Goal: Information Seeking & Learning: Check status

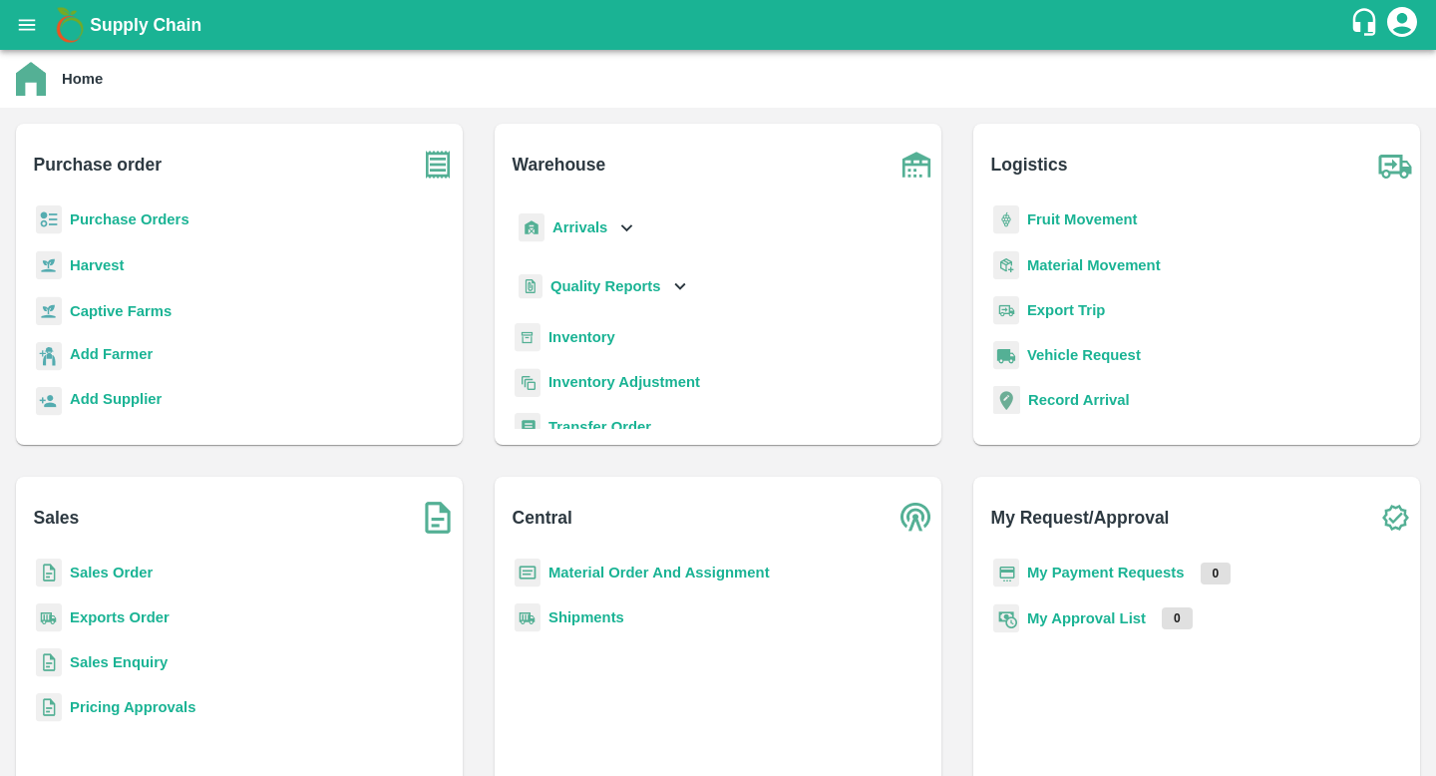
click at [139, 620] on b "Exports Order" at bounding box center [120, 617] width 100 height 16
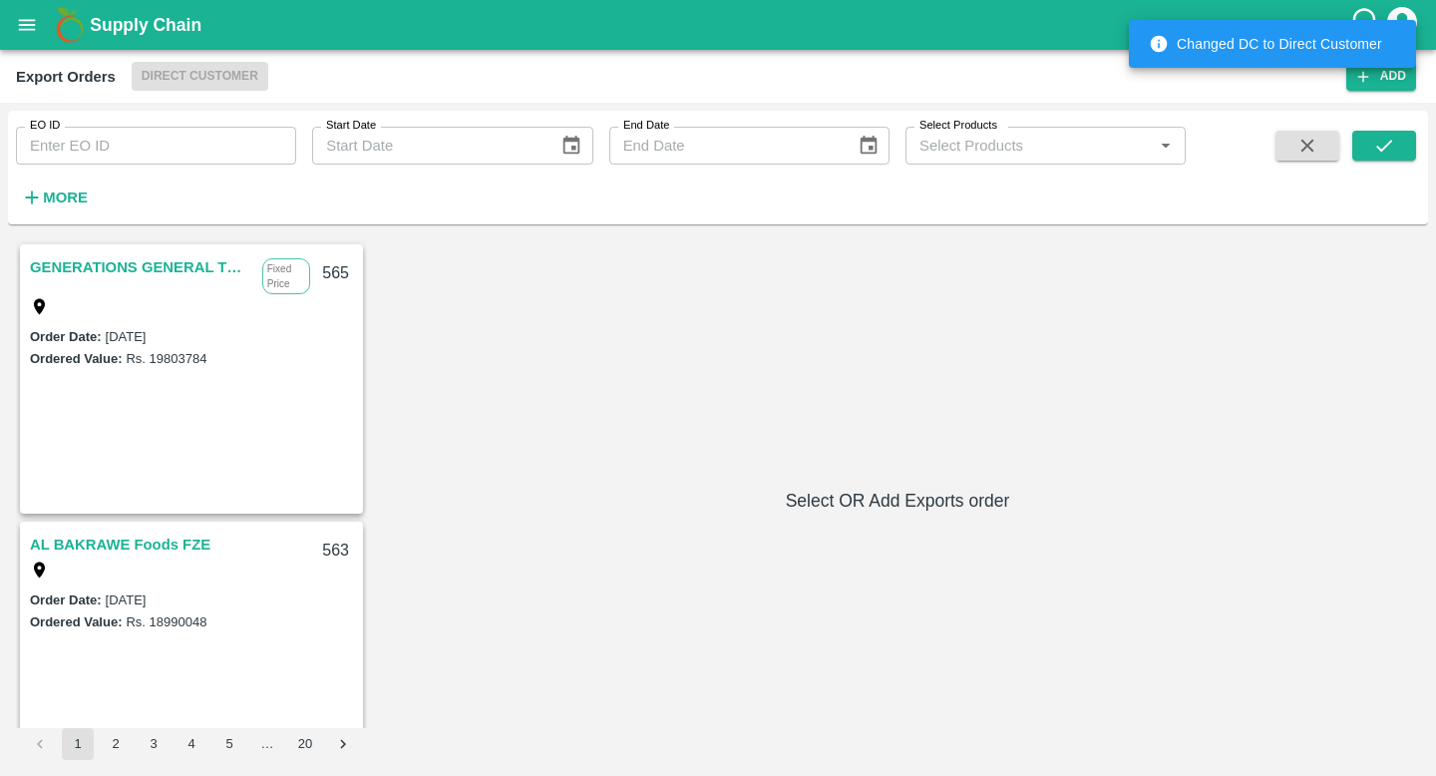
click at [156, 276] on link "GENERATIONS GENERAL TRADING LLC" at bounding box center [141, 267] width 222 height 26
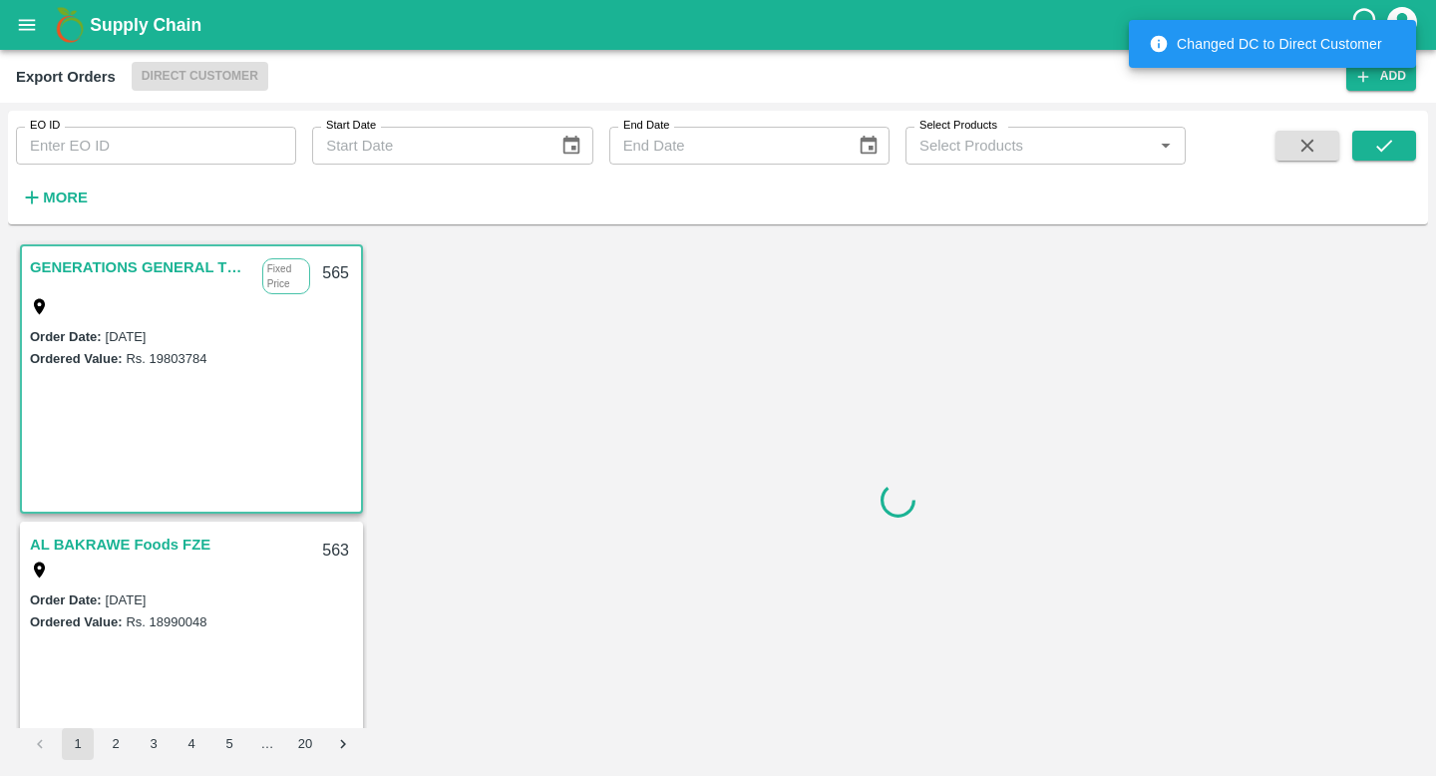
click at [173, 265] on link "GENERATIONS GENERAL TRADING LLC" at bounding box center [141, 267] width 222 height 26
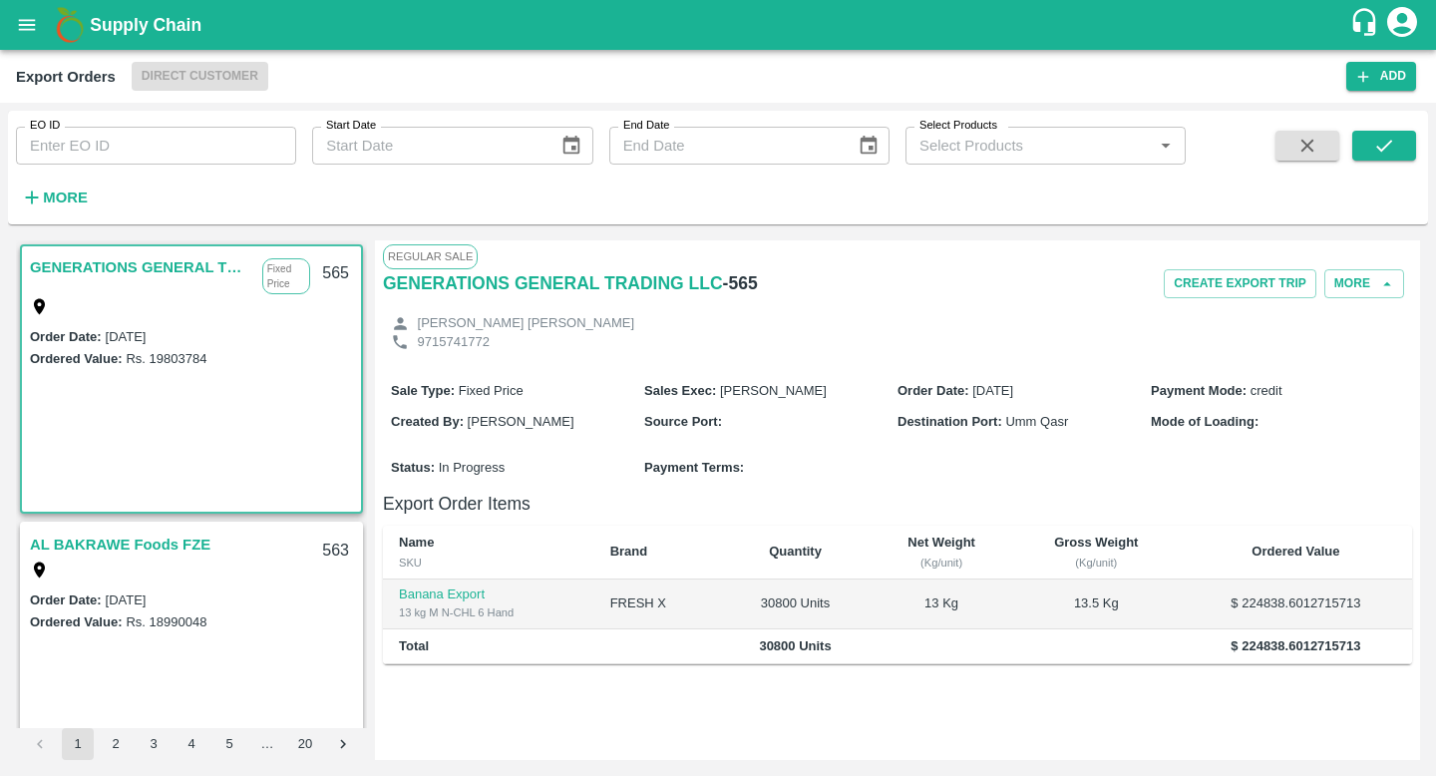
click at [153, 534] on link "AL BAKRAWE Foods FZE" at bounding box center [120, 545] width 181 height 26
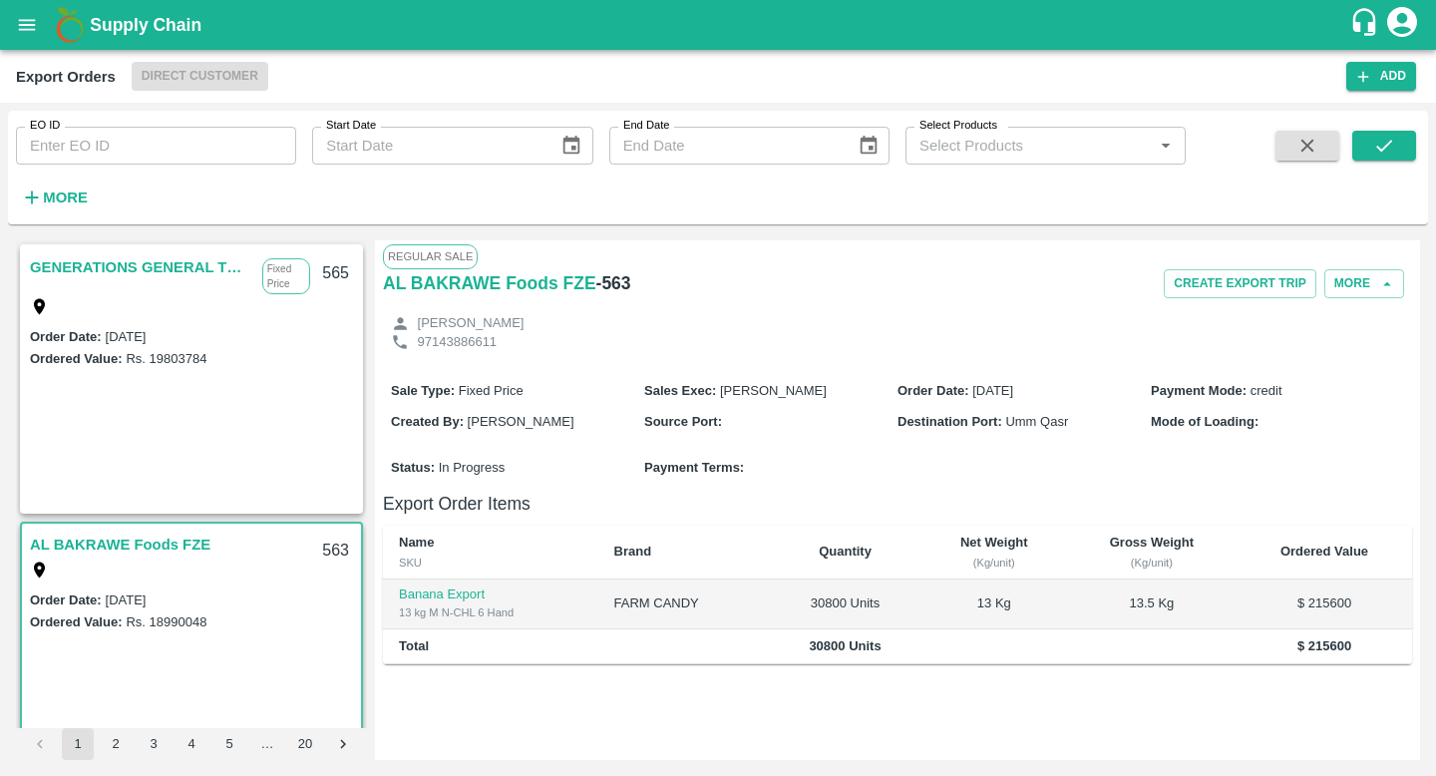
click at [35, 17] on icon "open drawer" at bounding box center [27, 25] width 22 height 22
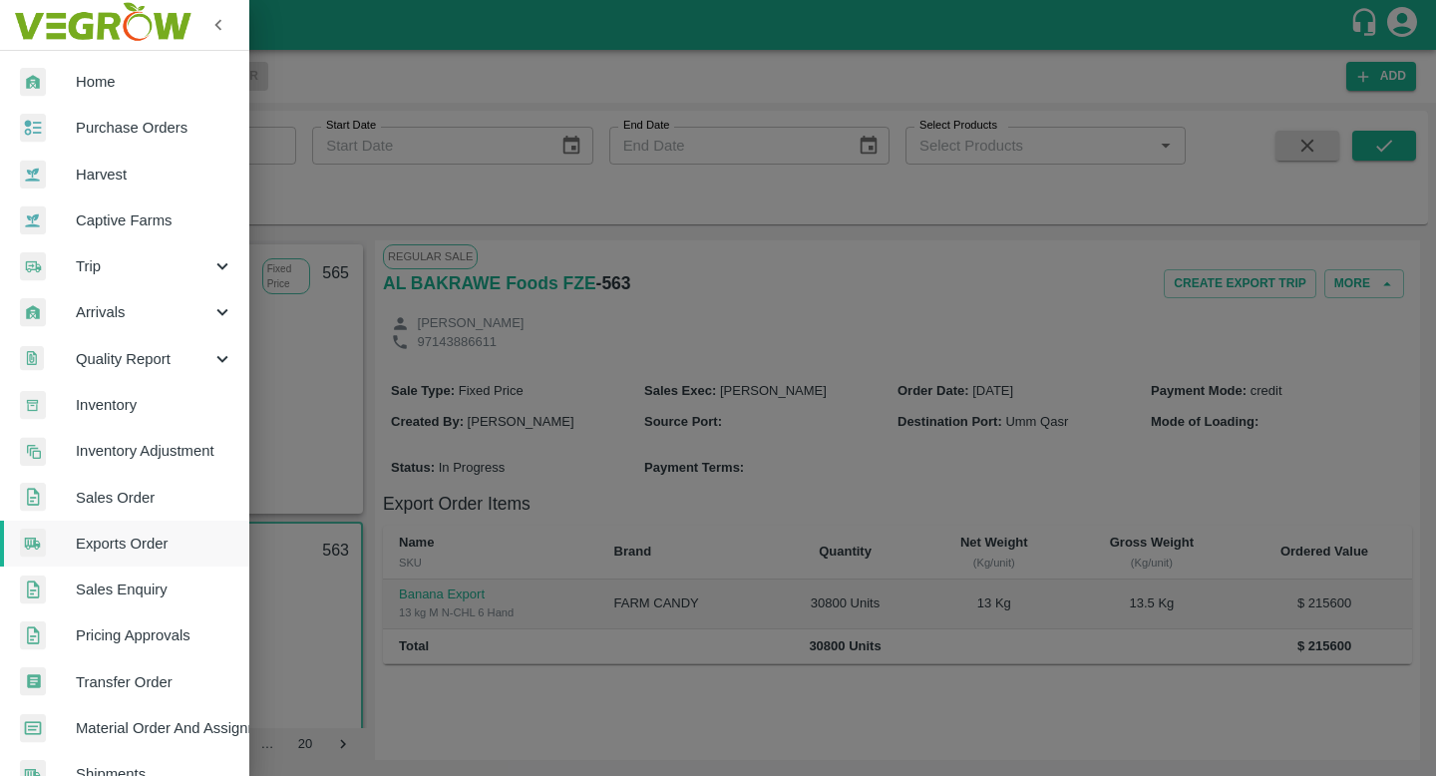
scroll to position [38, 0]
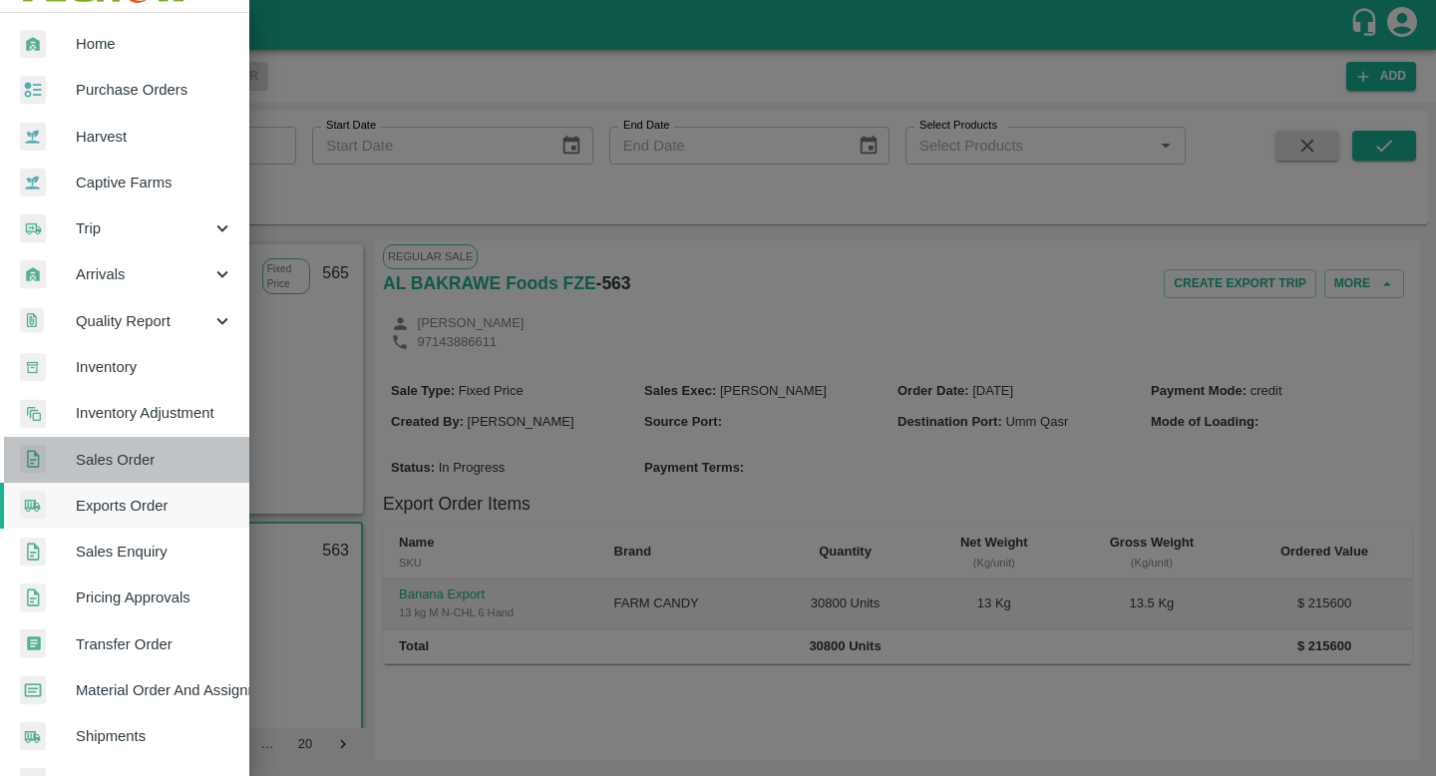
click at [152, 459] on span "Sales Order" at bounding box center [155, 460] width 158 height 22
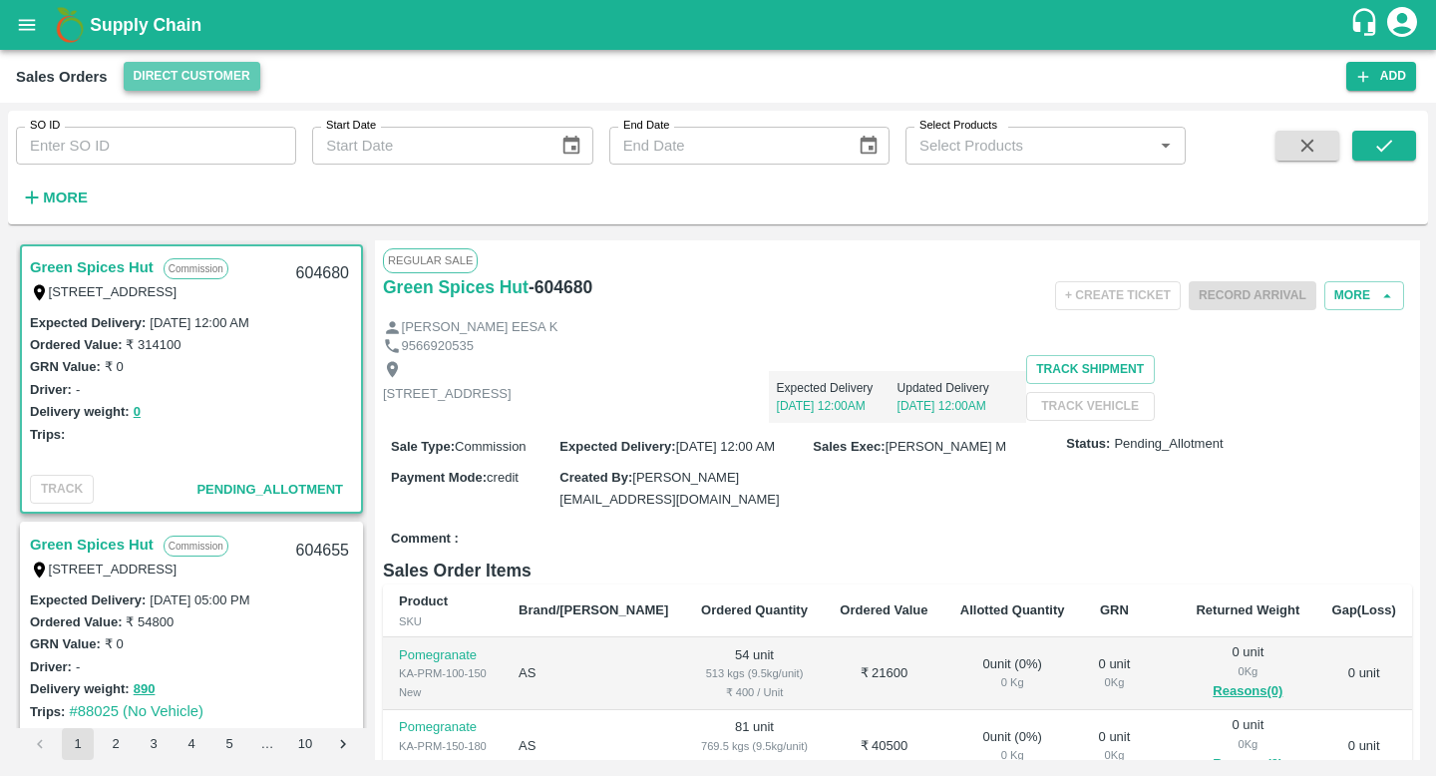
click at [160, 75] on button "Direct Customer" at bounding box center [192, 76] width 137 height 29
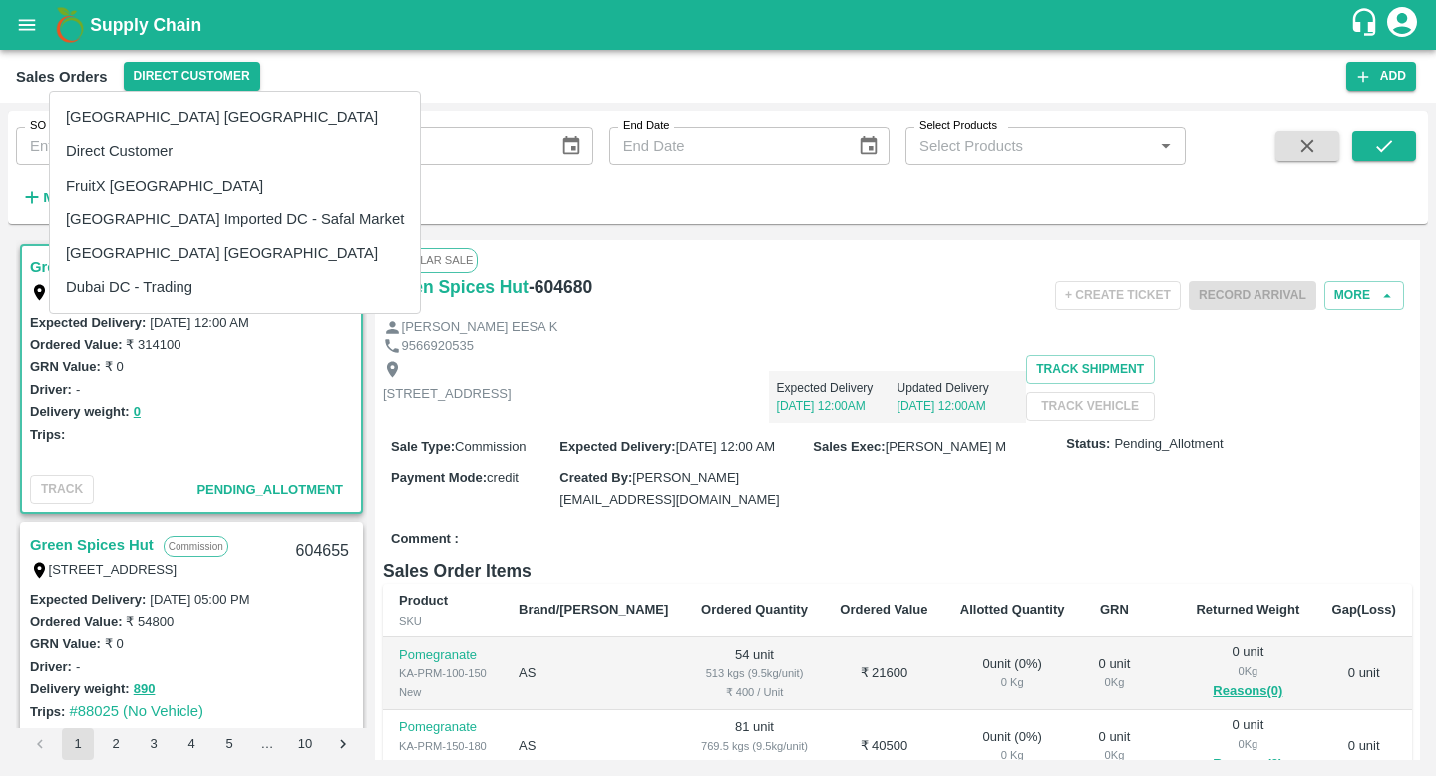
click at [157, 382] on div at bounding box center [718, 388] width 1436 height 776
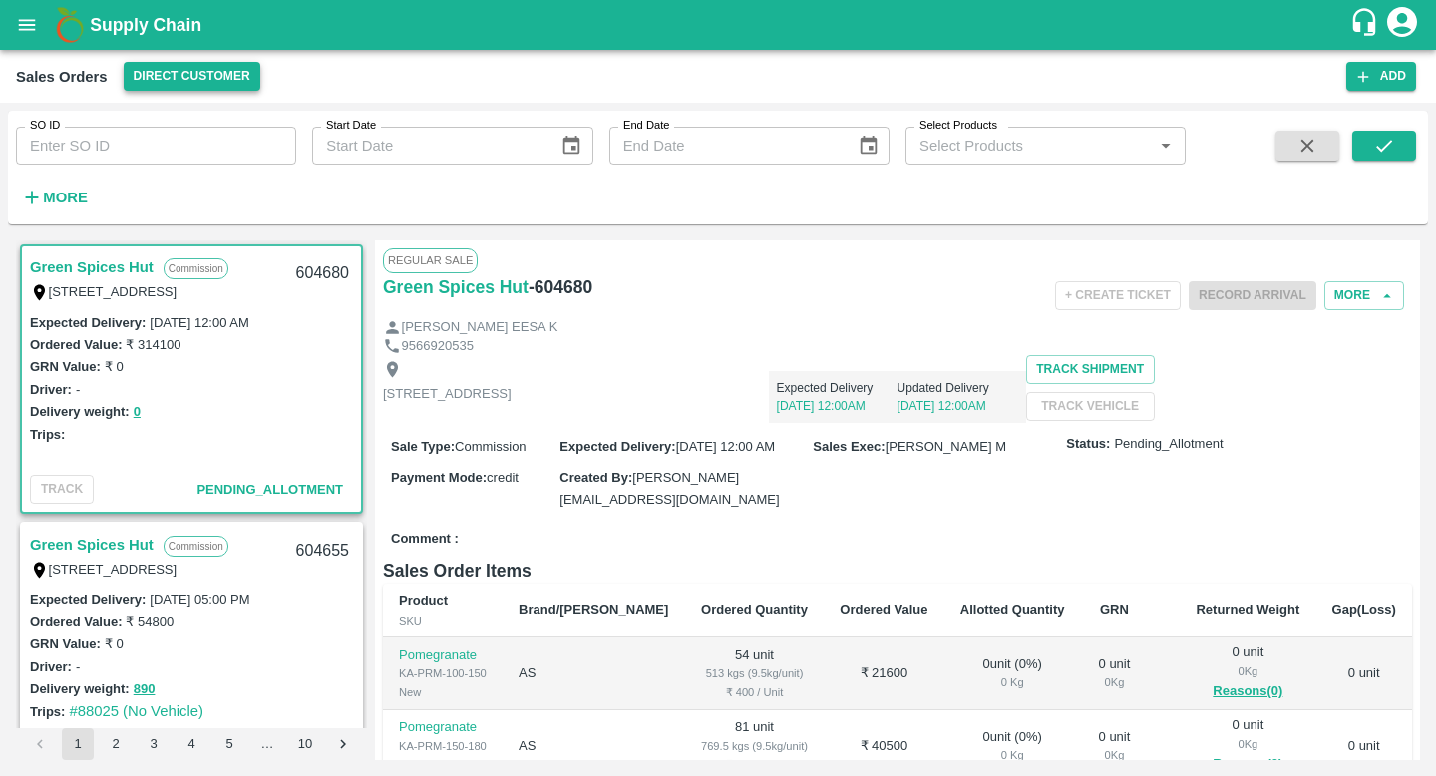
click at [190, 88] on button "Direct Customer" at bounding box center [192, 76] width 137 height 29
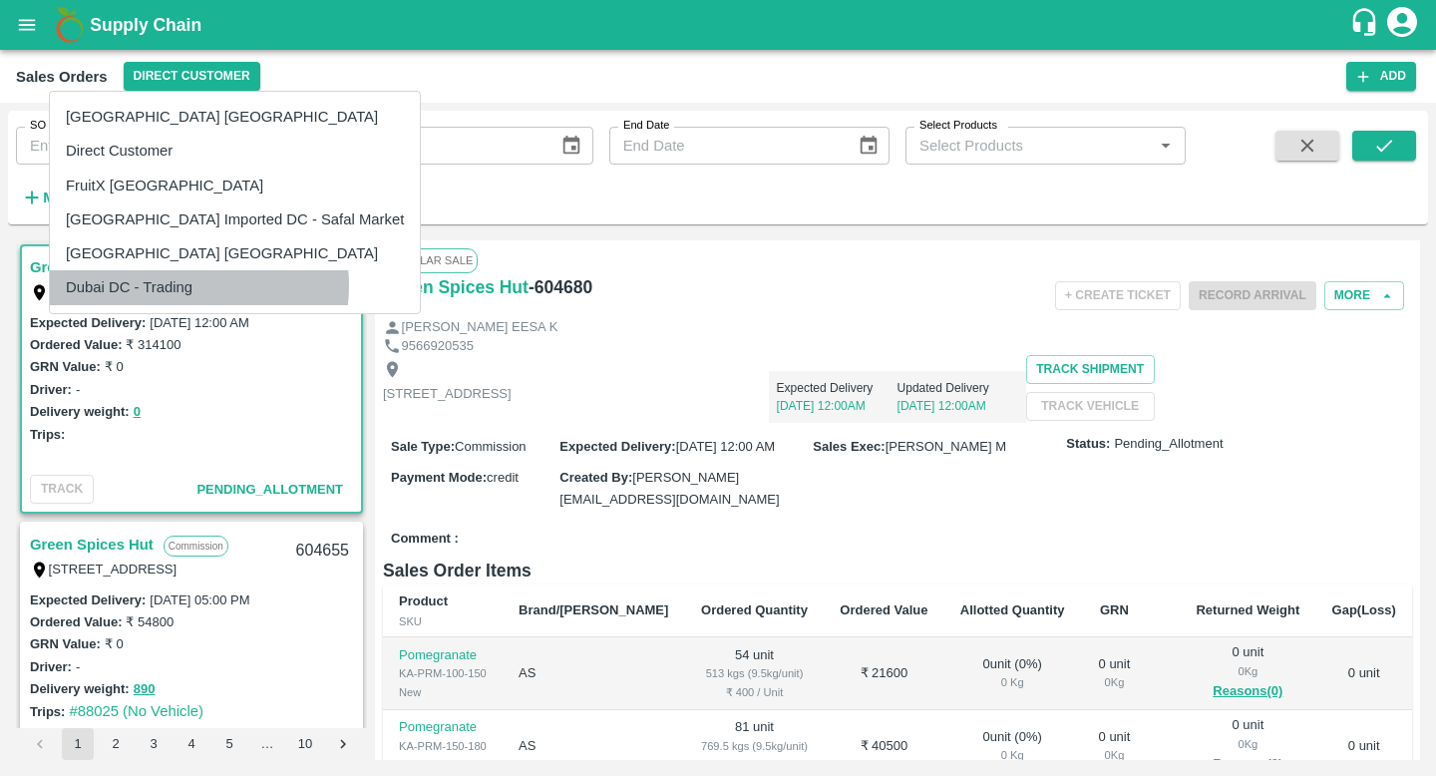
click at [198, 285] on li "Dubai DC - Trading" at bounding box center [235, 287] width 370 height 34
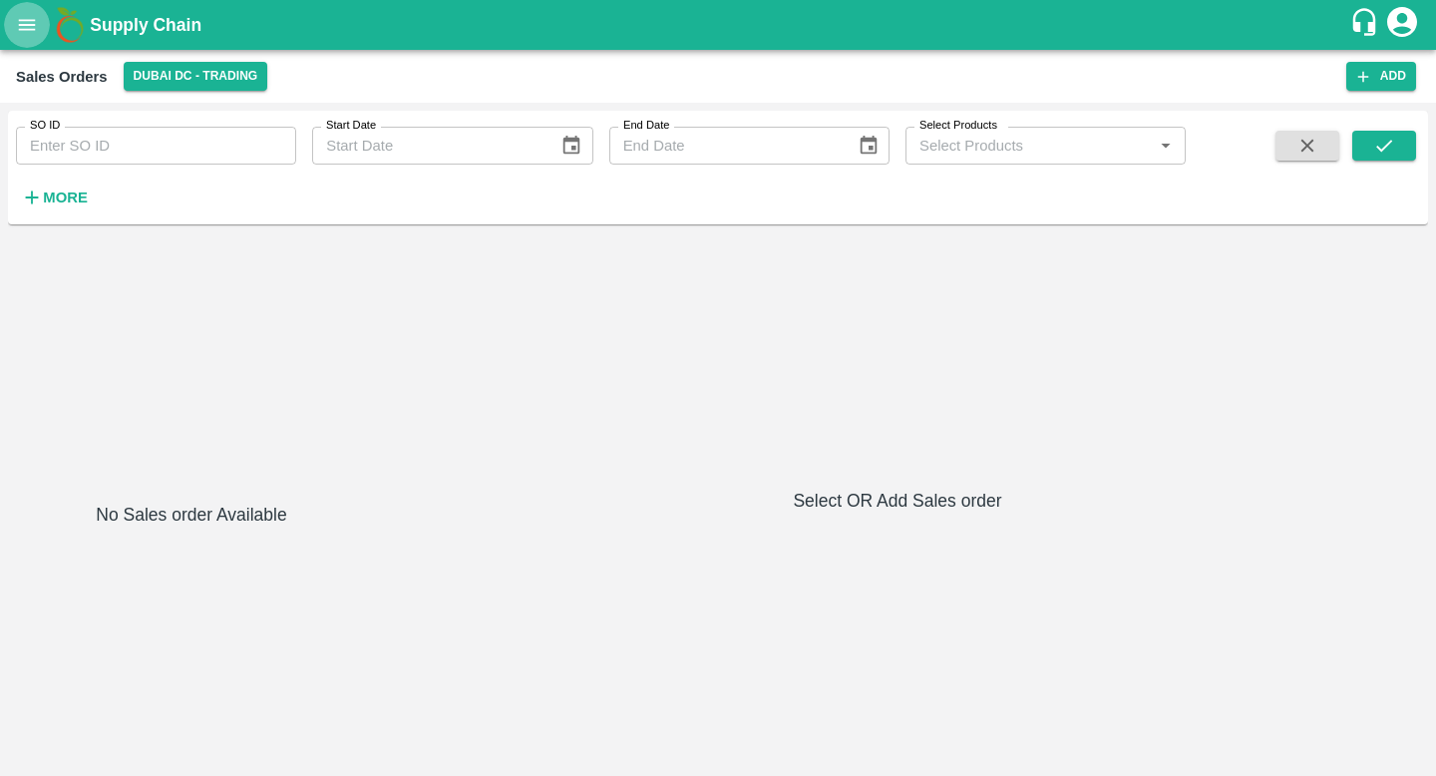
click at [19, 18] on icon "open drawer" at bounding box center [27, 25] width 22 height 22
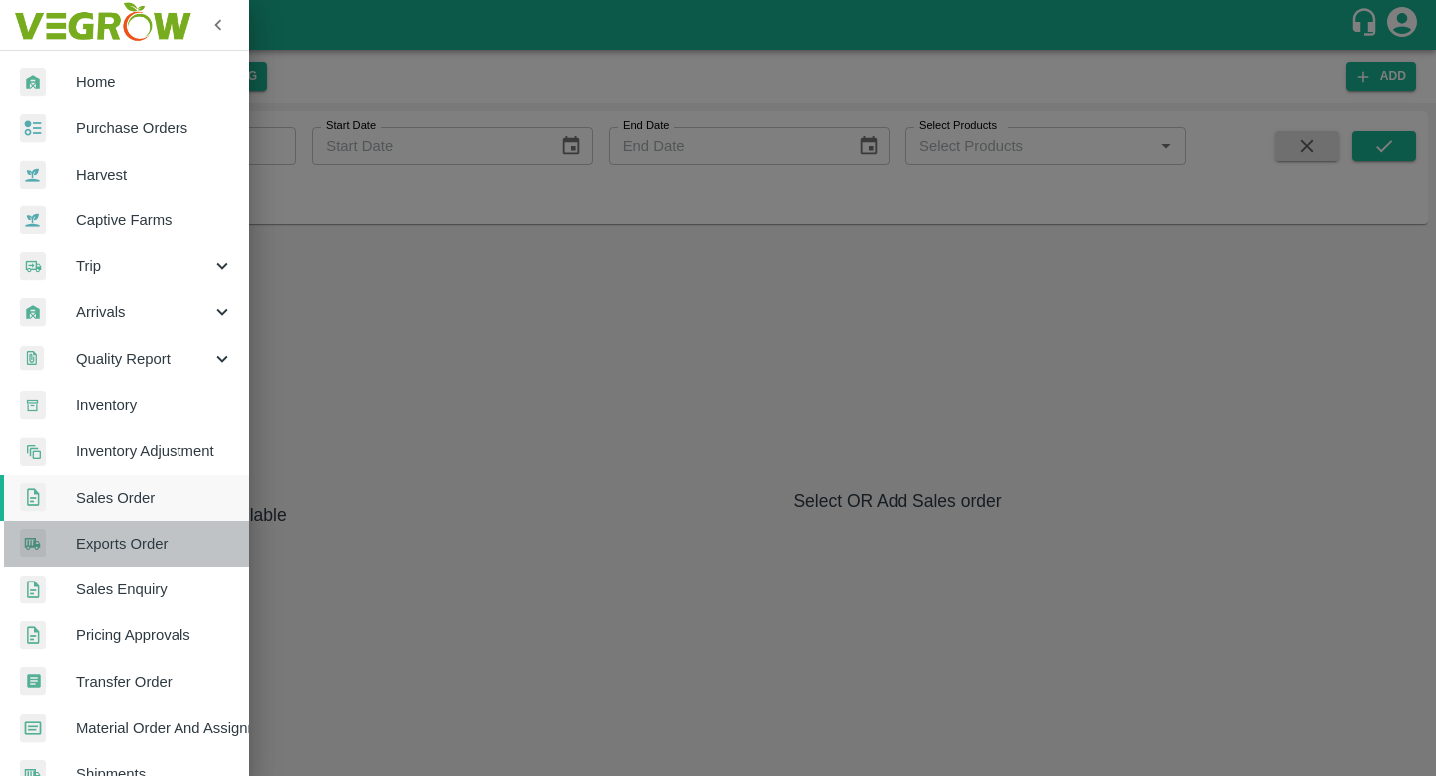
click at [127, 533] on span "Exports Order" at bounding box center [155, 544] width 158 height 22
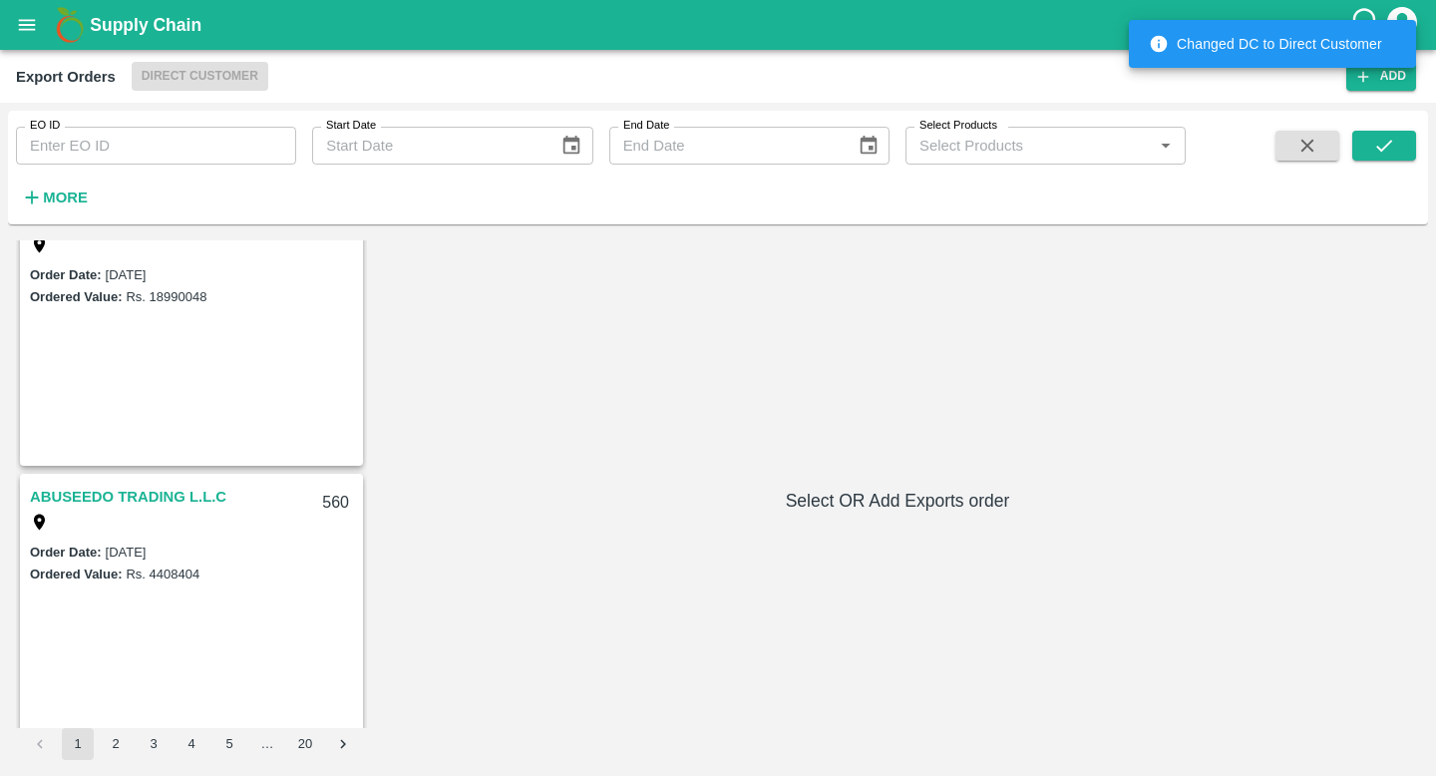
scroll to position [390, 0]
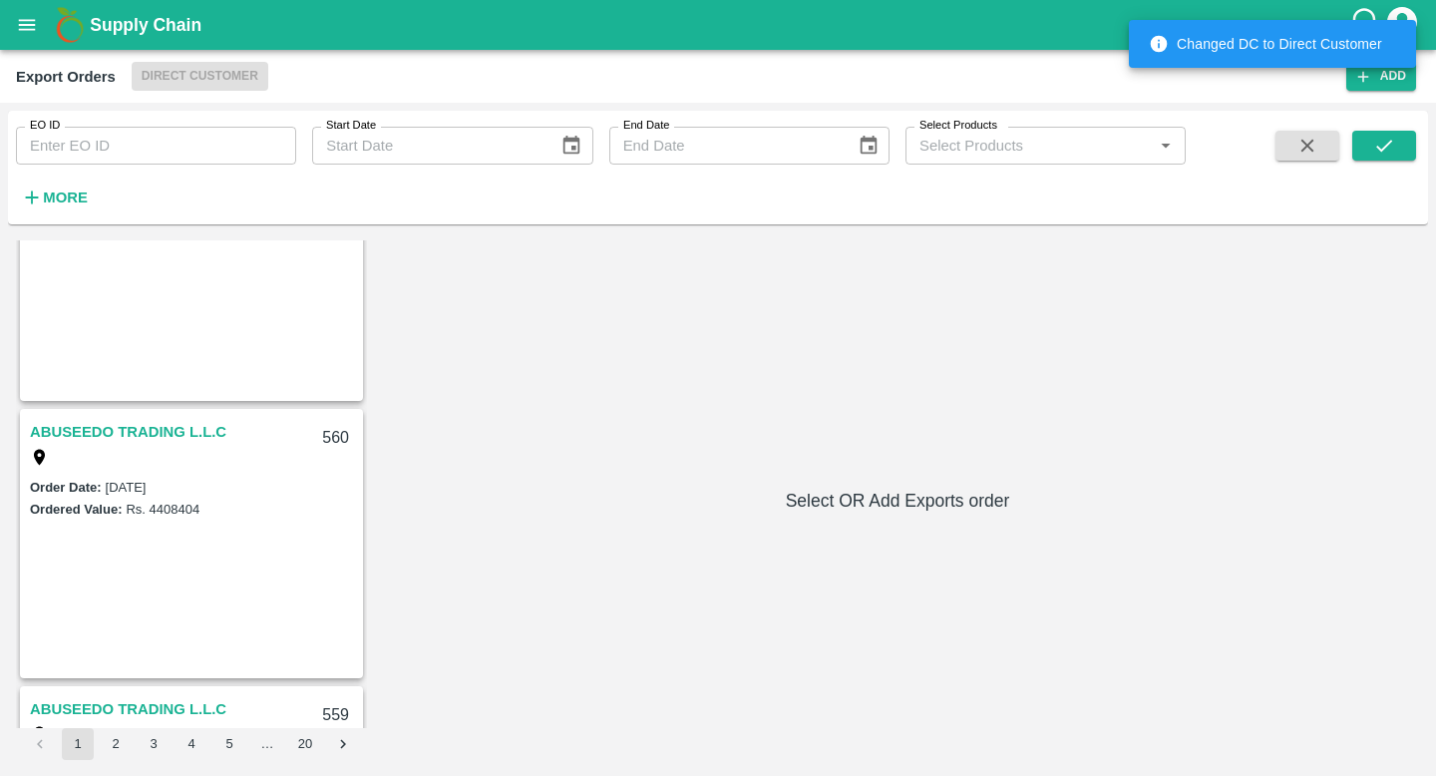
click at [161, 435] on link "ABUSEEDO TRADING L.L.C" at bounding box center [128, 432] width 196 height 26
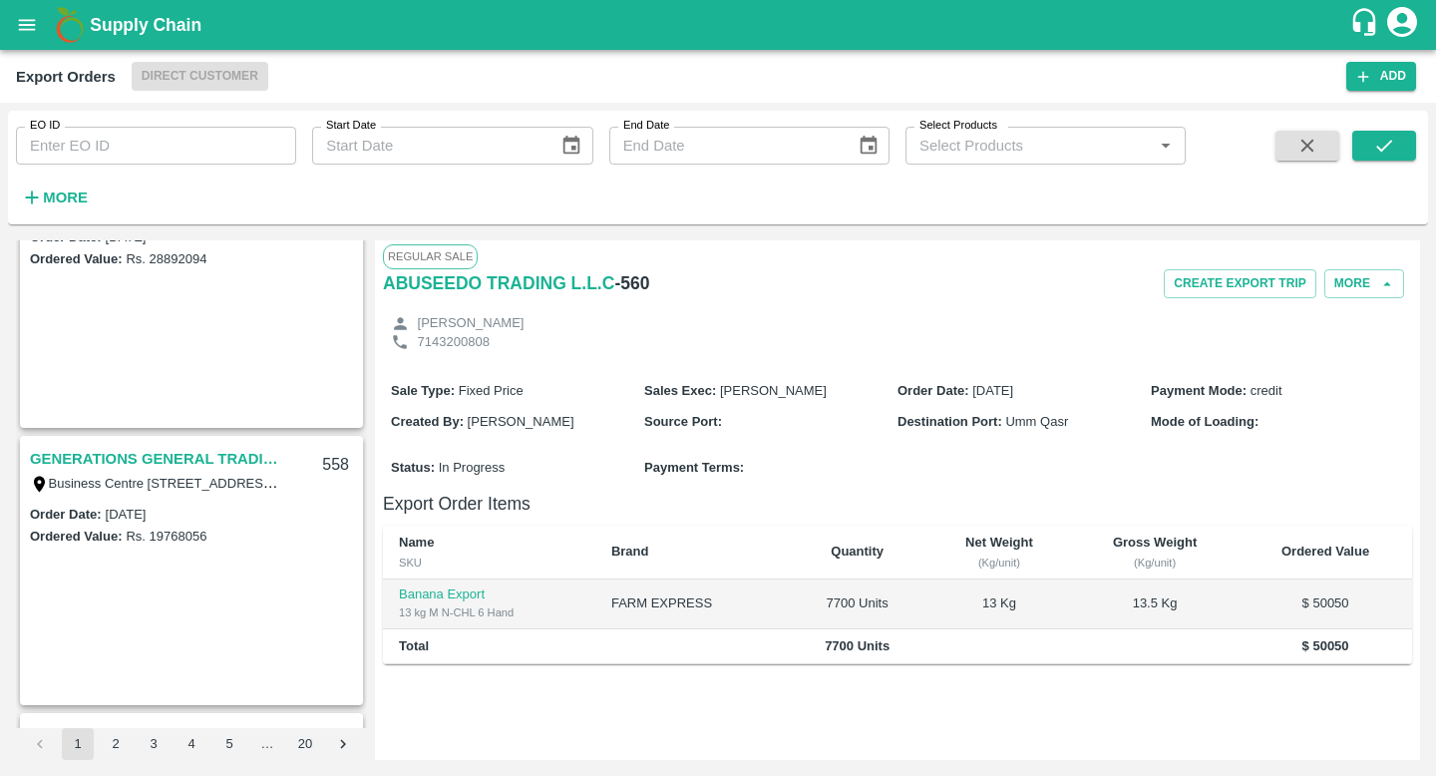
scroll to position [787, 0]
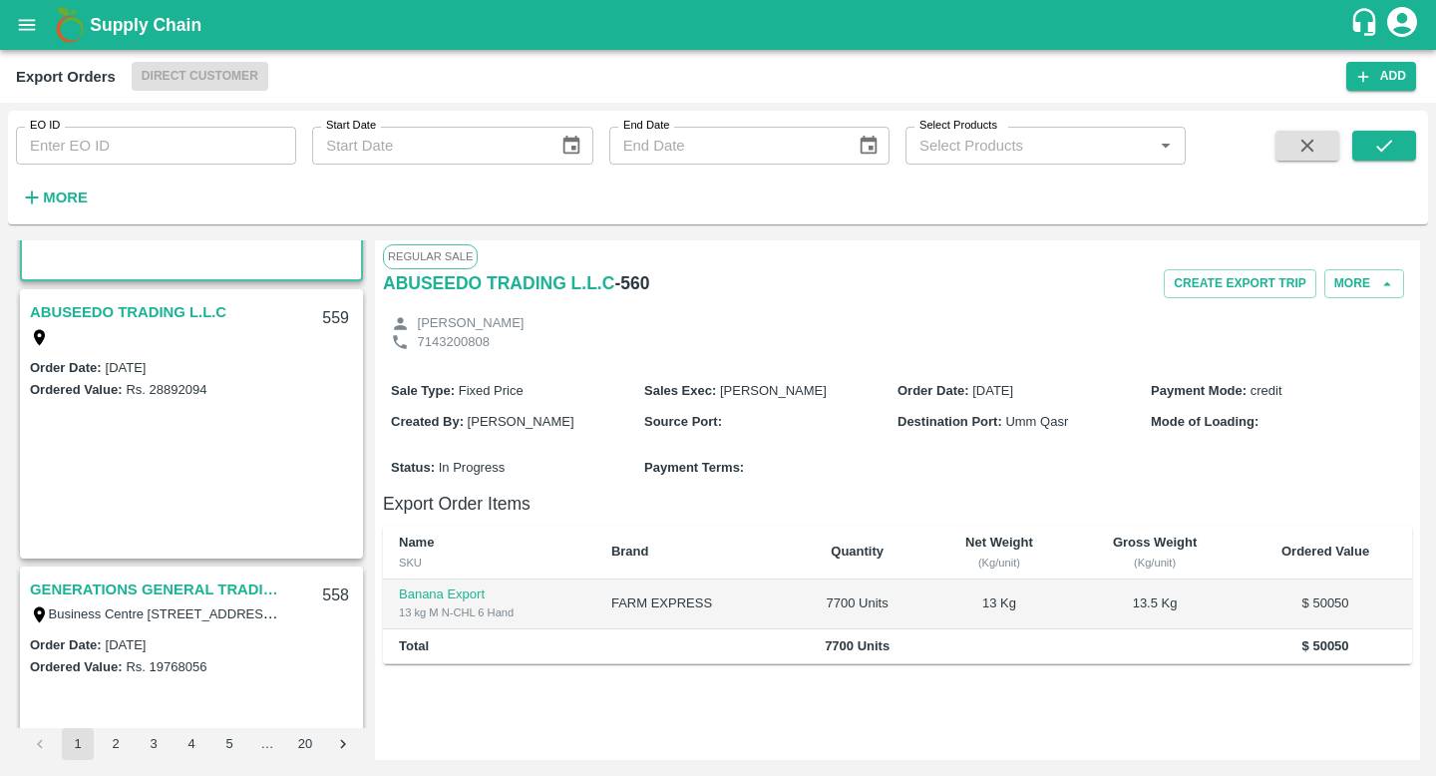
click at [172, 303] on link "ABUSEEDO TRADING L.L.C" at bounding box center [128, 312] width 196 height 26
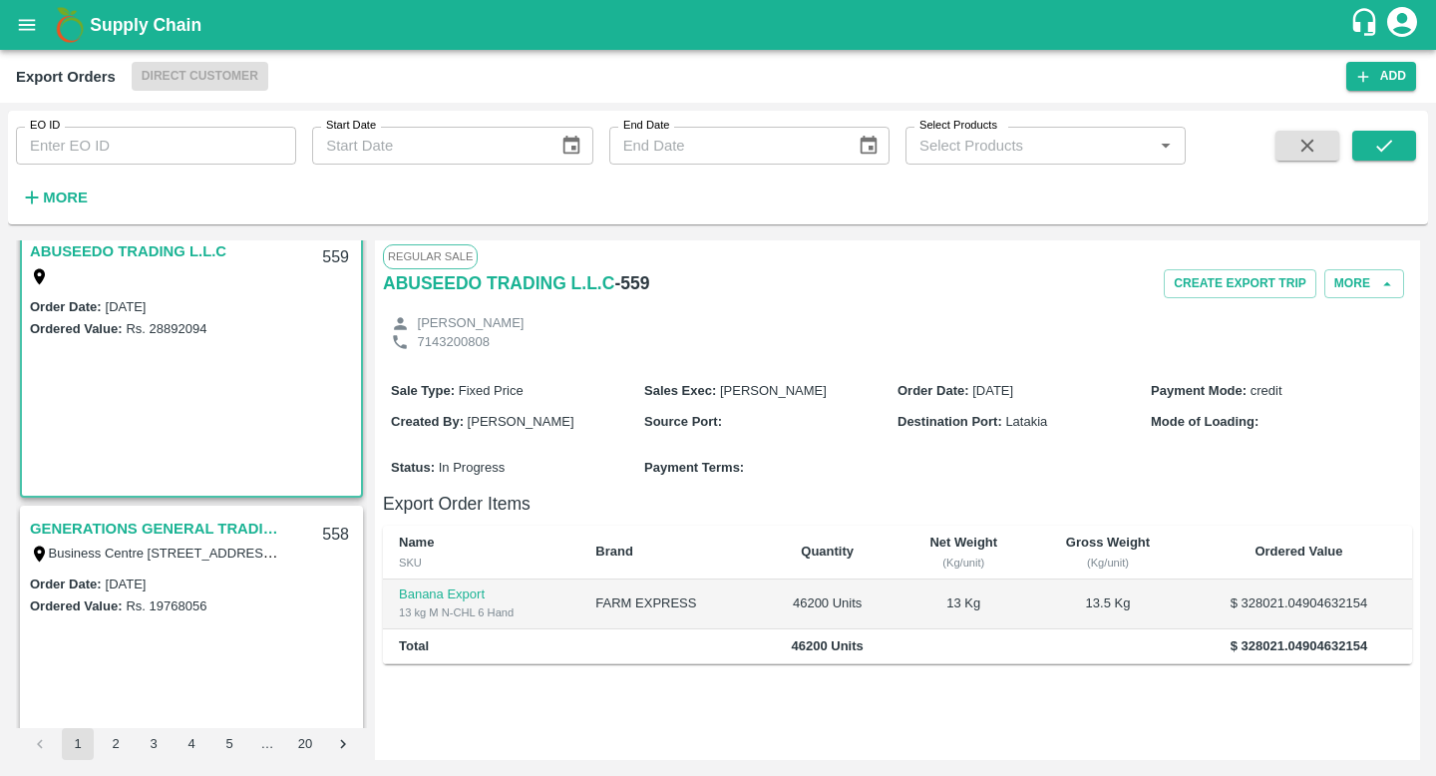
scroll to position [854, 0]
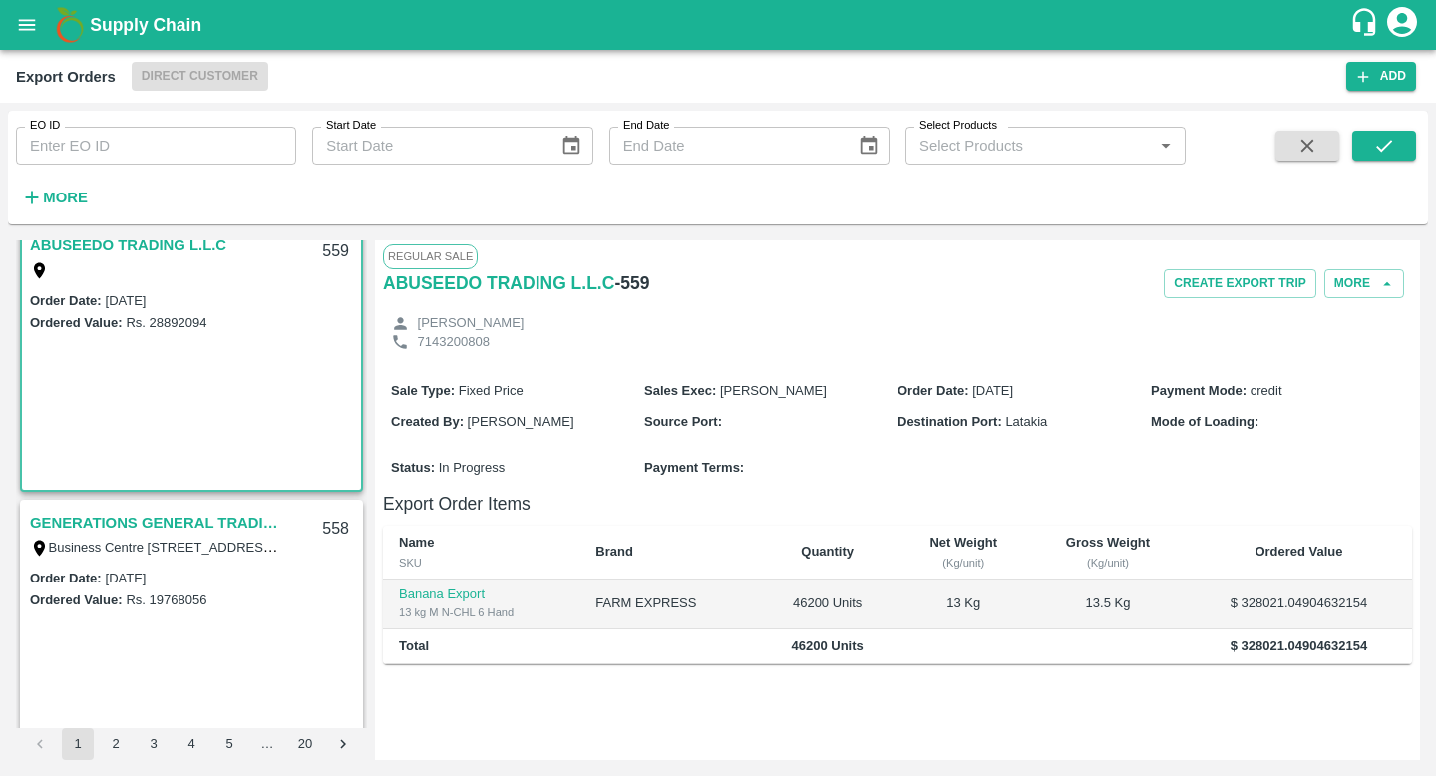
click at [158, 517] on link "GENERATIONS GENERAL TRADING LLC" at bounding box center [154, 523] width 249 height 26
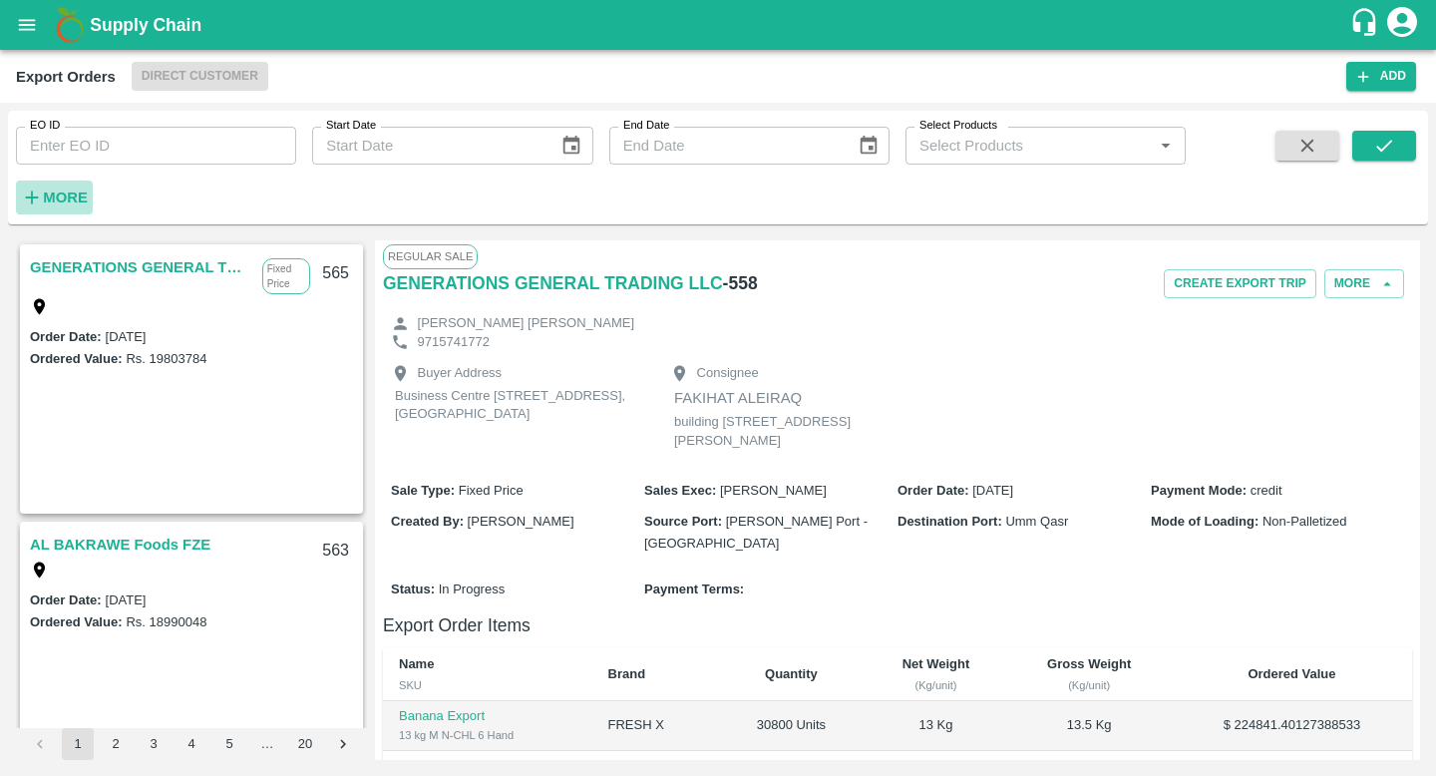
click at [75, 193] on strong "More" at bounding box center [65, 198] width 45 height 16
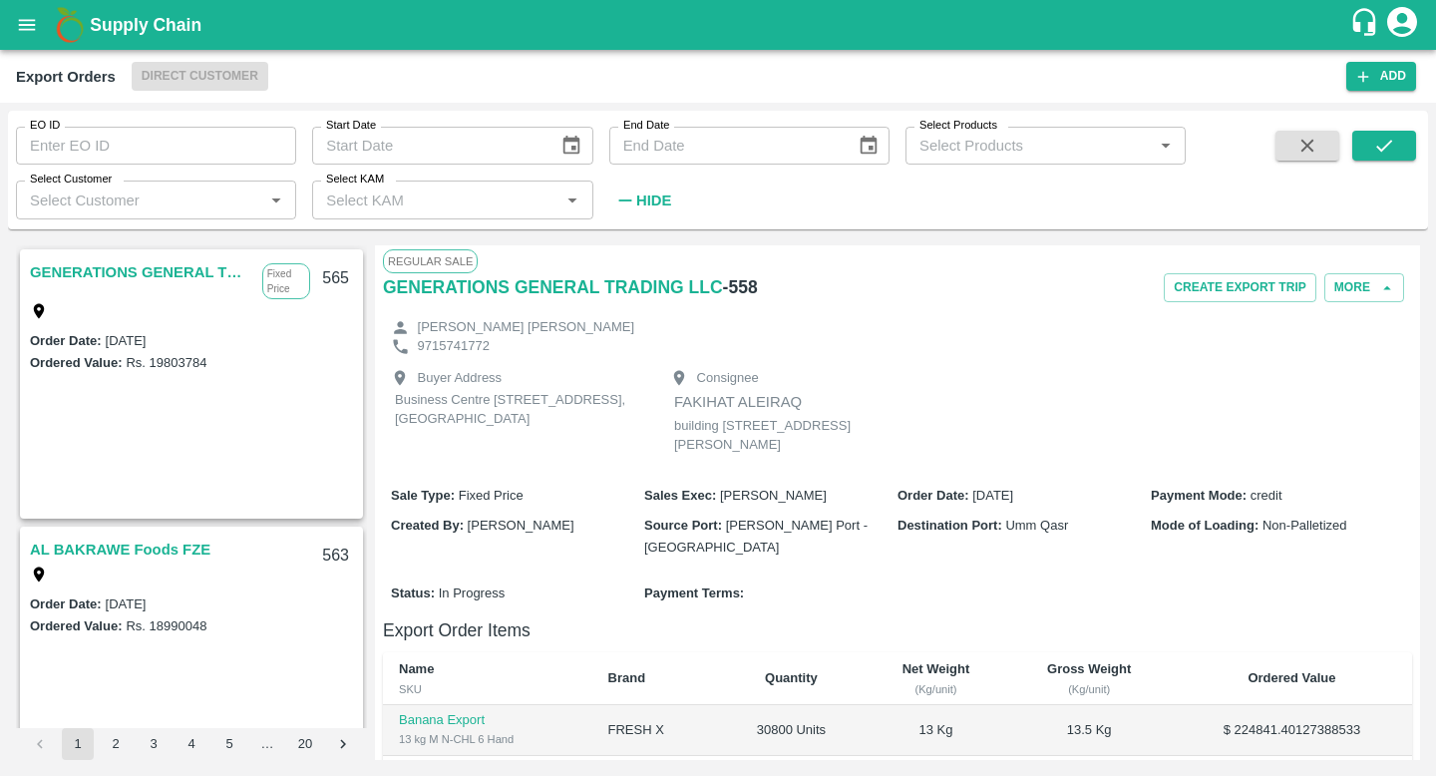
scroll to position [62, 0]
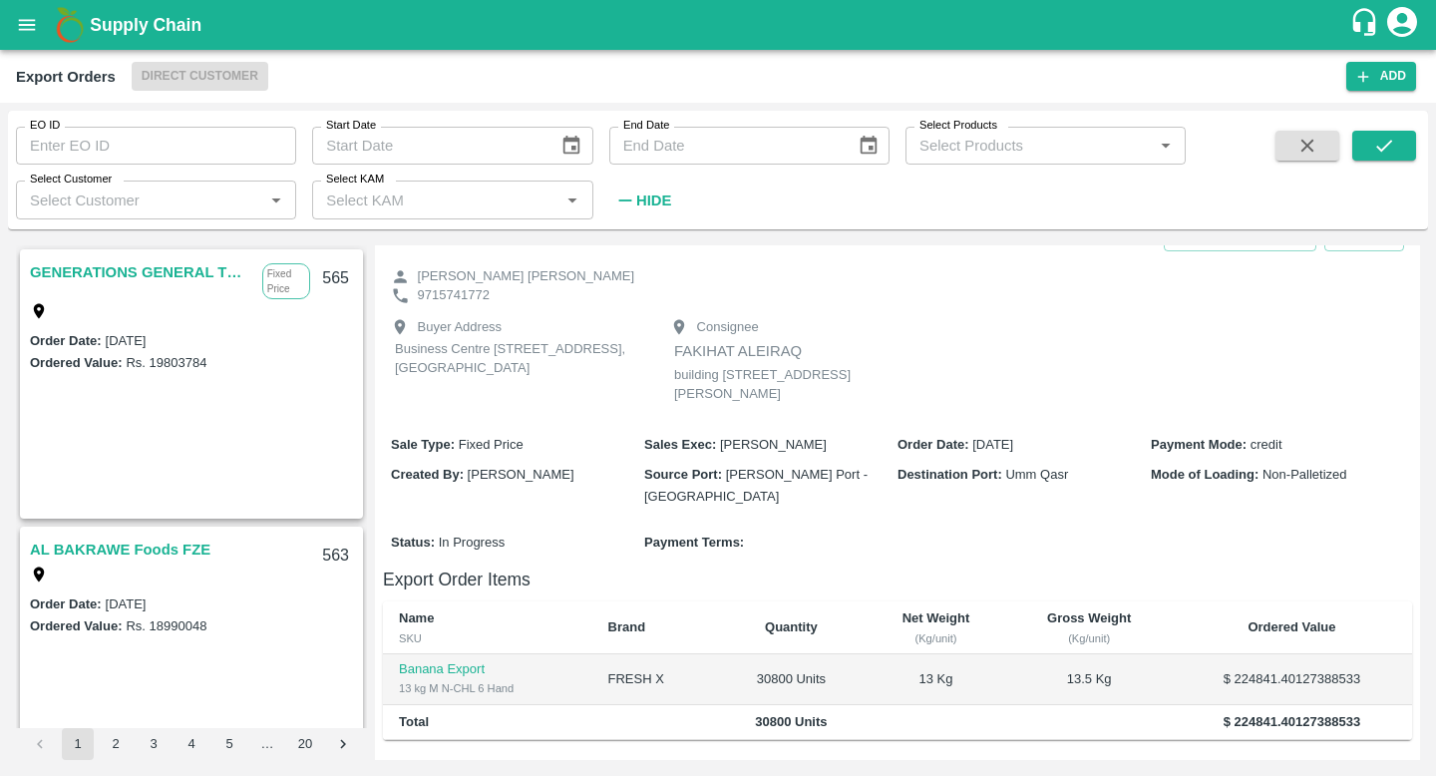
click at [120, 550] on link "AL BAKRAWE Foods FZE" at bounding box center [120, 550] width 181 height 26
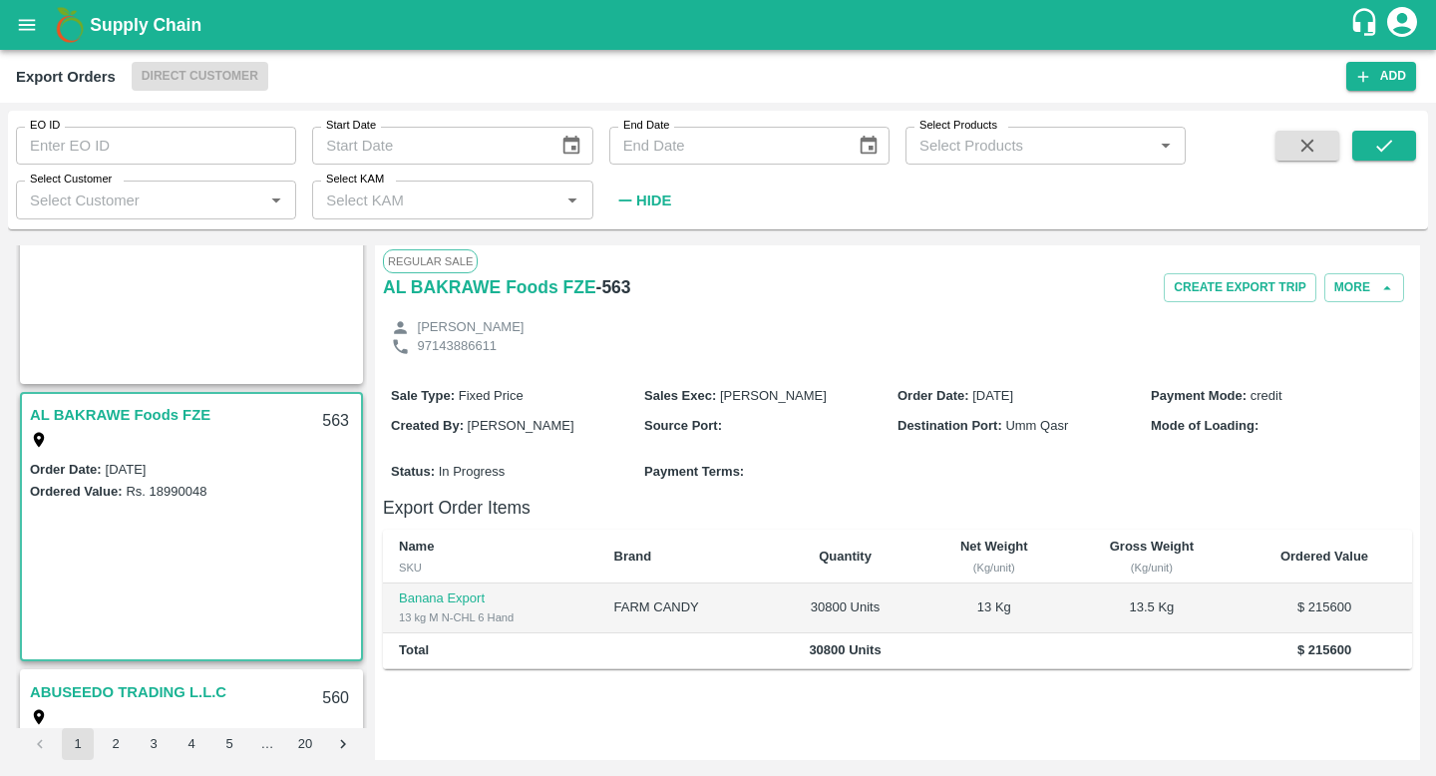
scroll to position [246, 0]
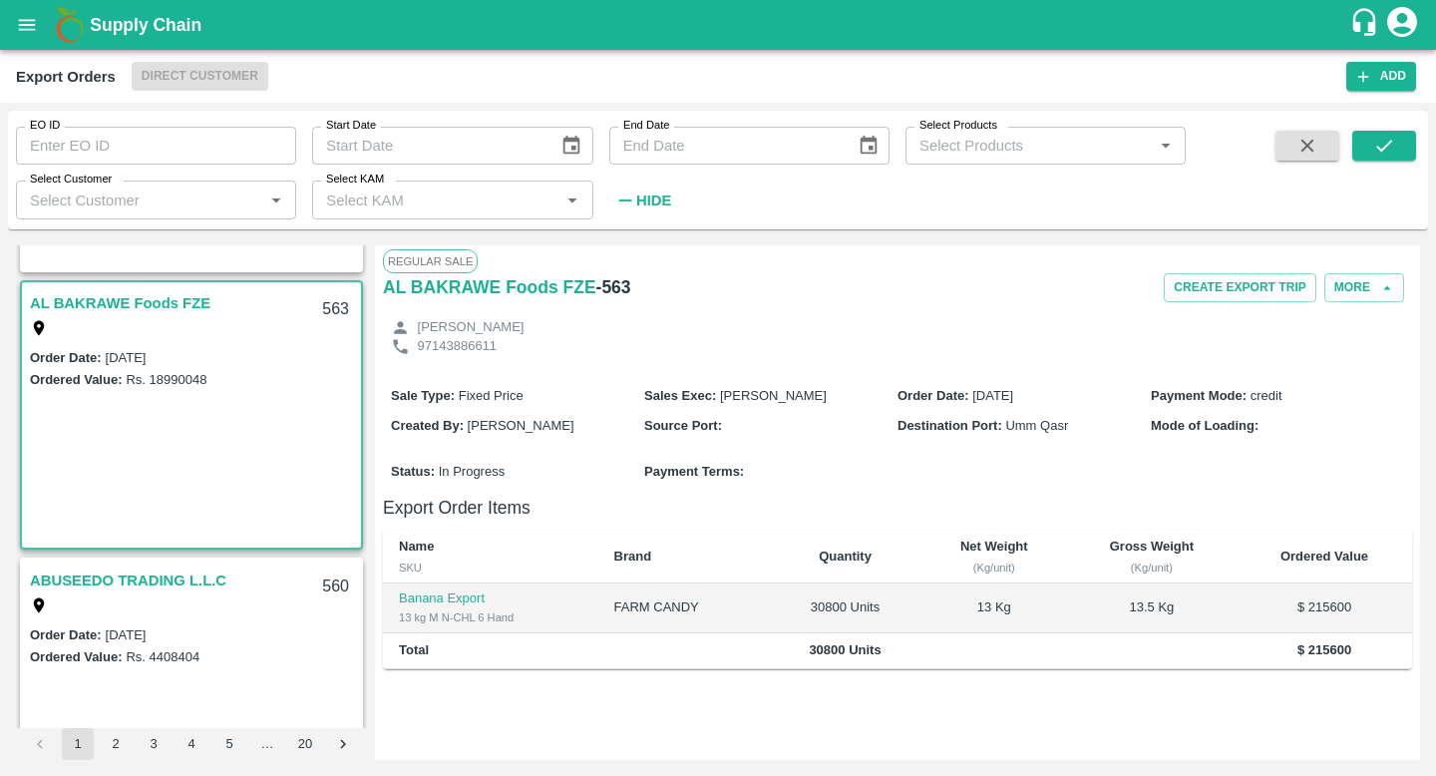
click at [133, 607] on div at bounding box center [154, 604] width 249 height 22
click at [135, 597] on div at bounding box center [154, 604] width 249 height 22
